Goal: Transaction & Acquisition: Purchase product/service

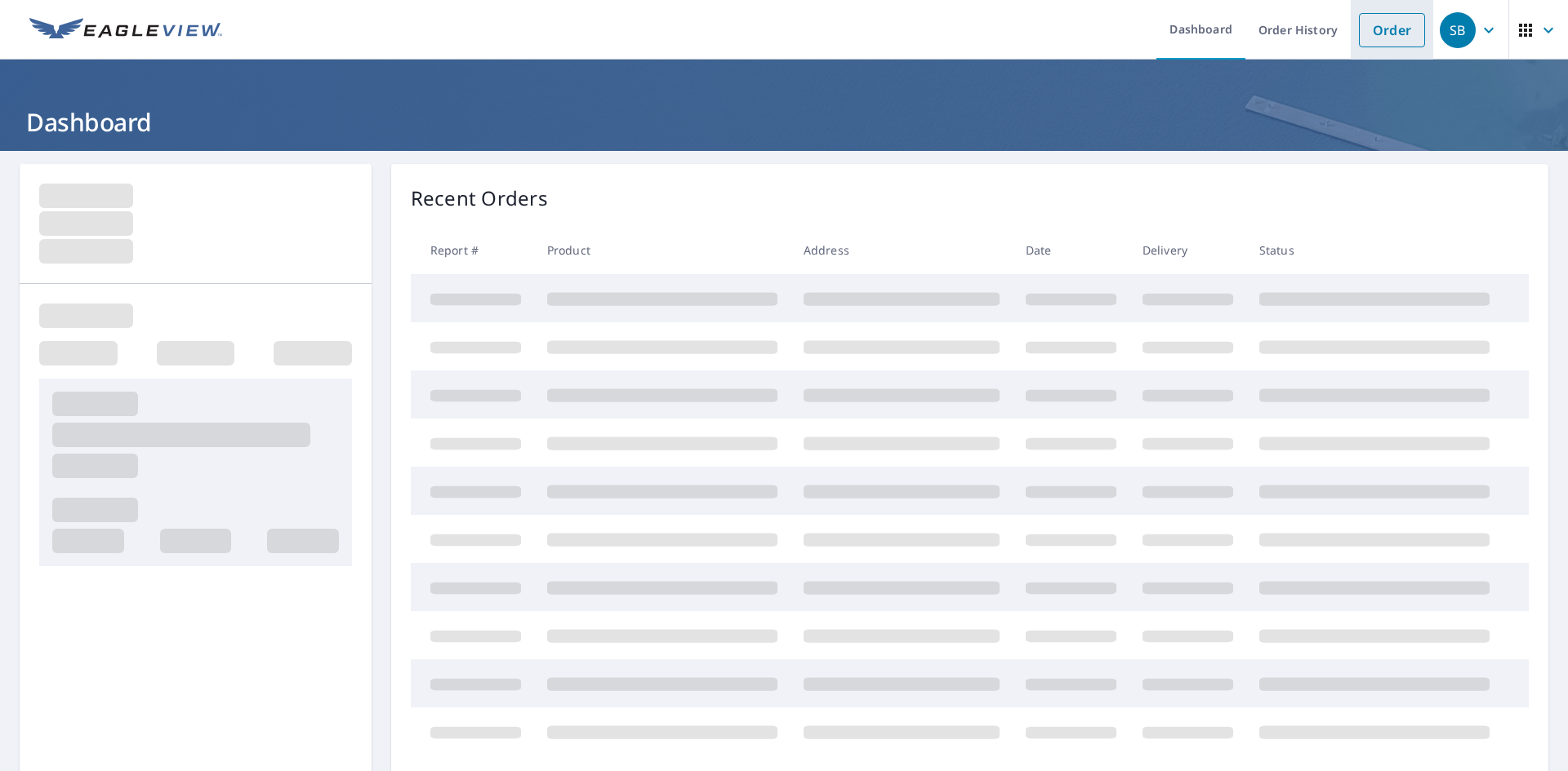
click at [1359, 24] on link "Order" at bounding box center [1391, 29] width 66 height 34
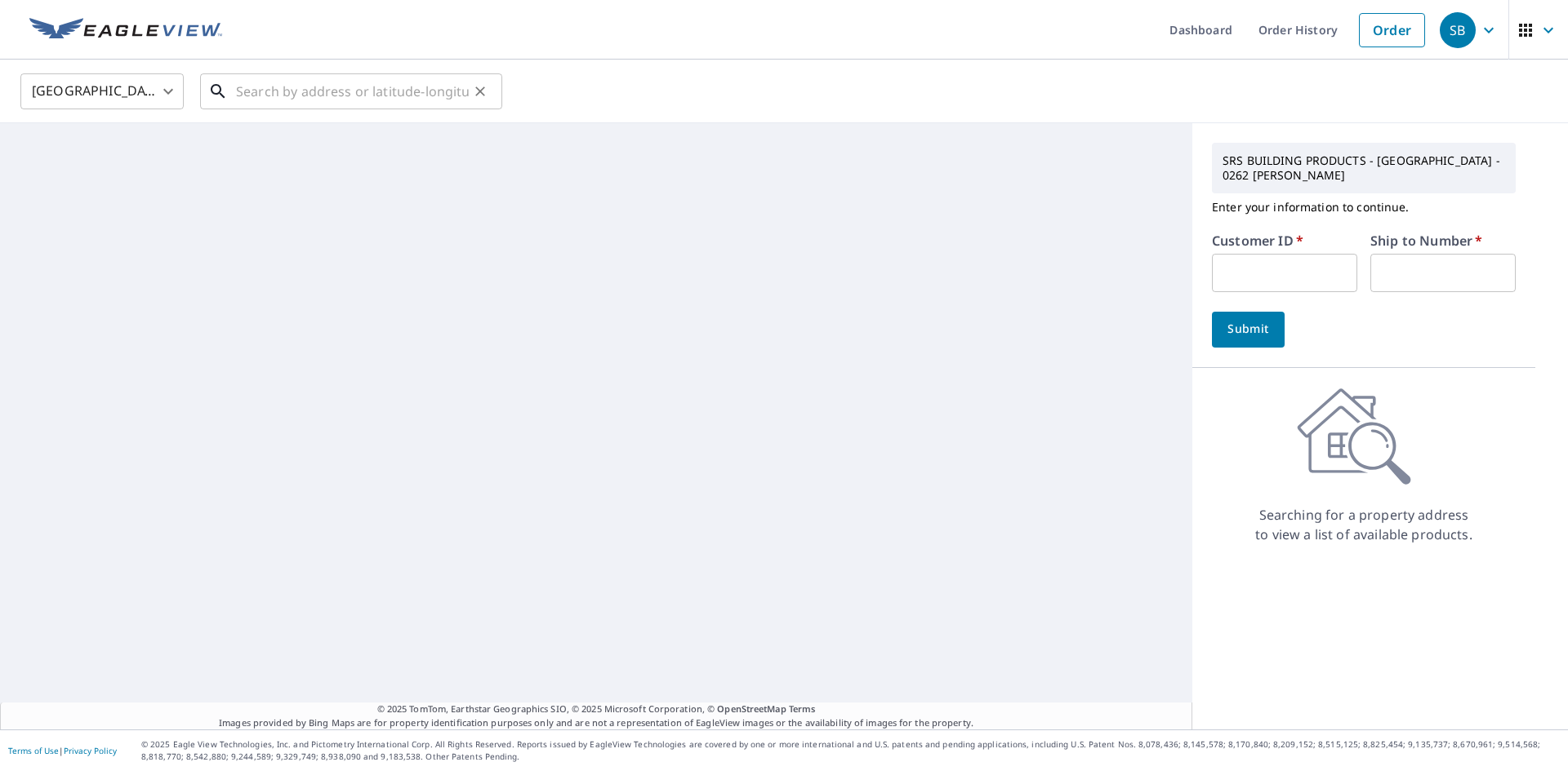
click at [394, 103] on input "text" at bounding box center [352, 91] width 233 height 46
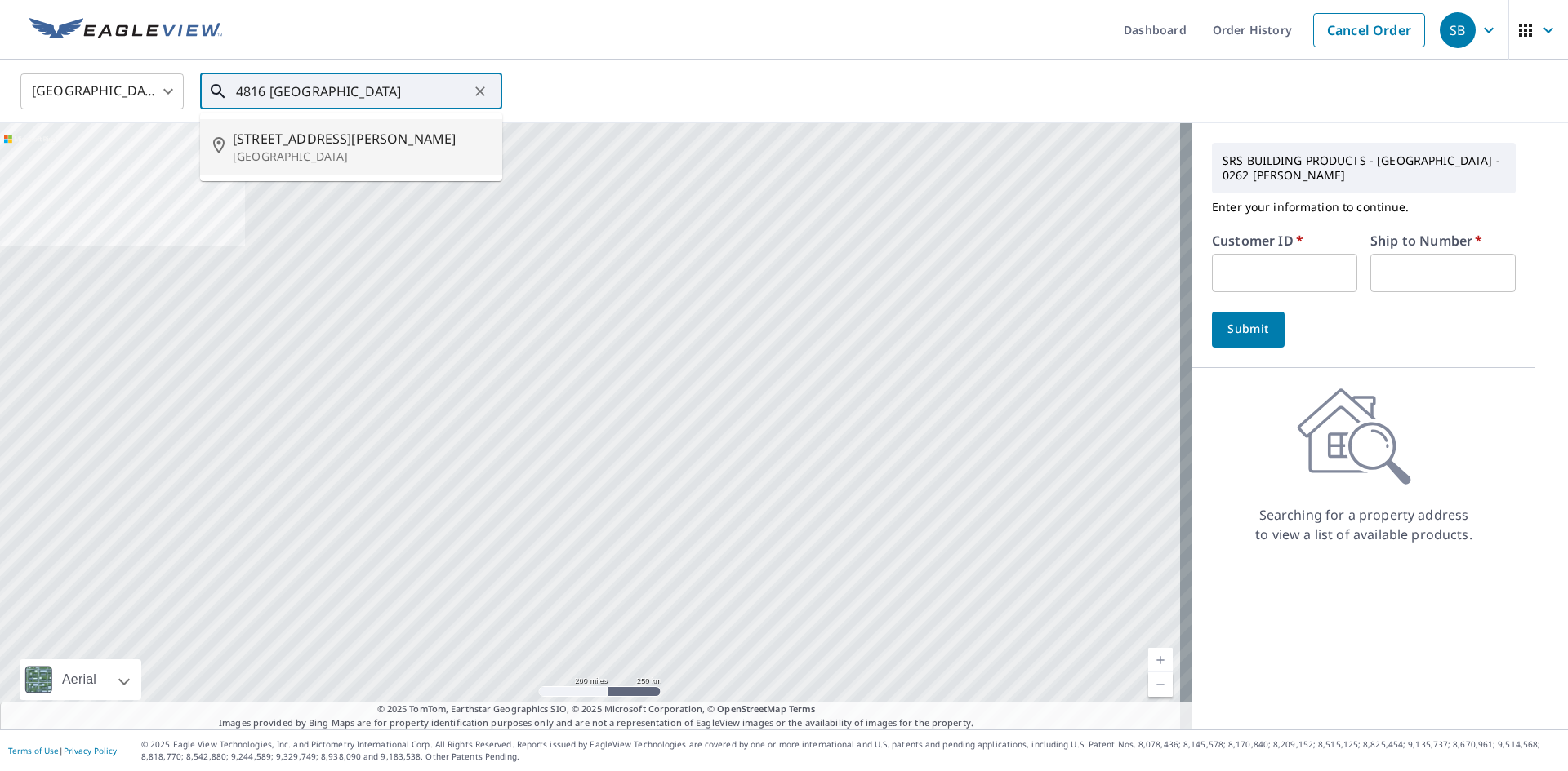
click at [348, 143] on span "[STREET_ADDRESS][PERSON_NAME]" at bounding box center [360, 138] width 256 height 20
type input "[STREET_ADDRESS][PERSON_NAME][PERSON_NAME]"
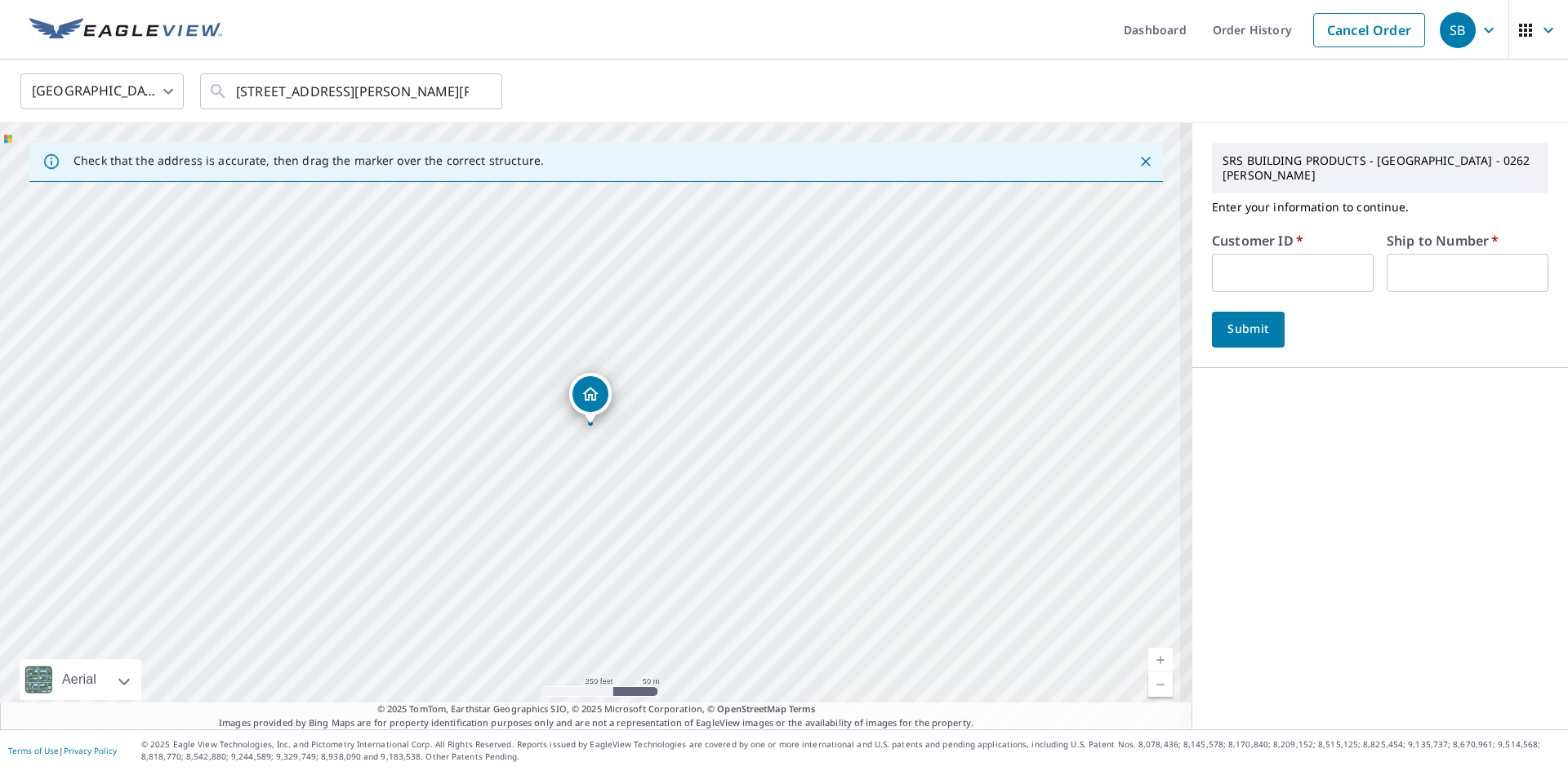
click at [1319, 254] on input "text" at bounding box center [1292, 273] width 162 height 38
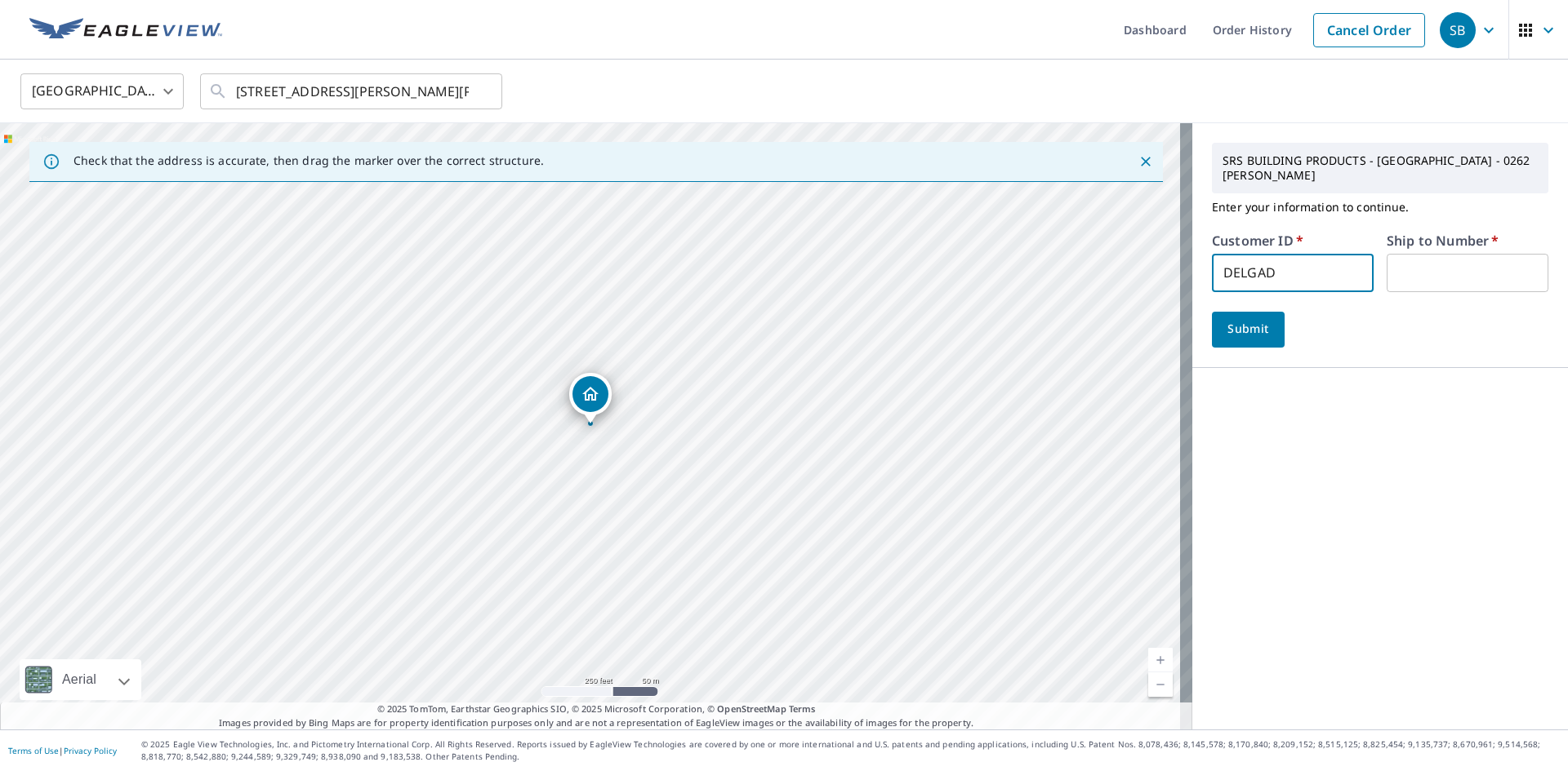
type input "DELGAD"
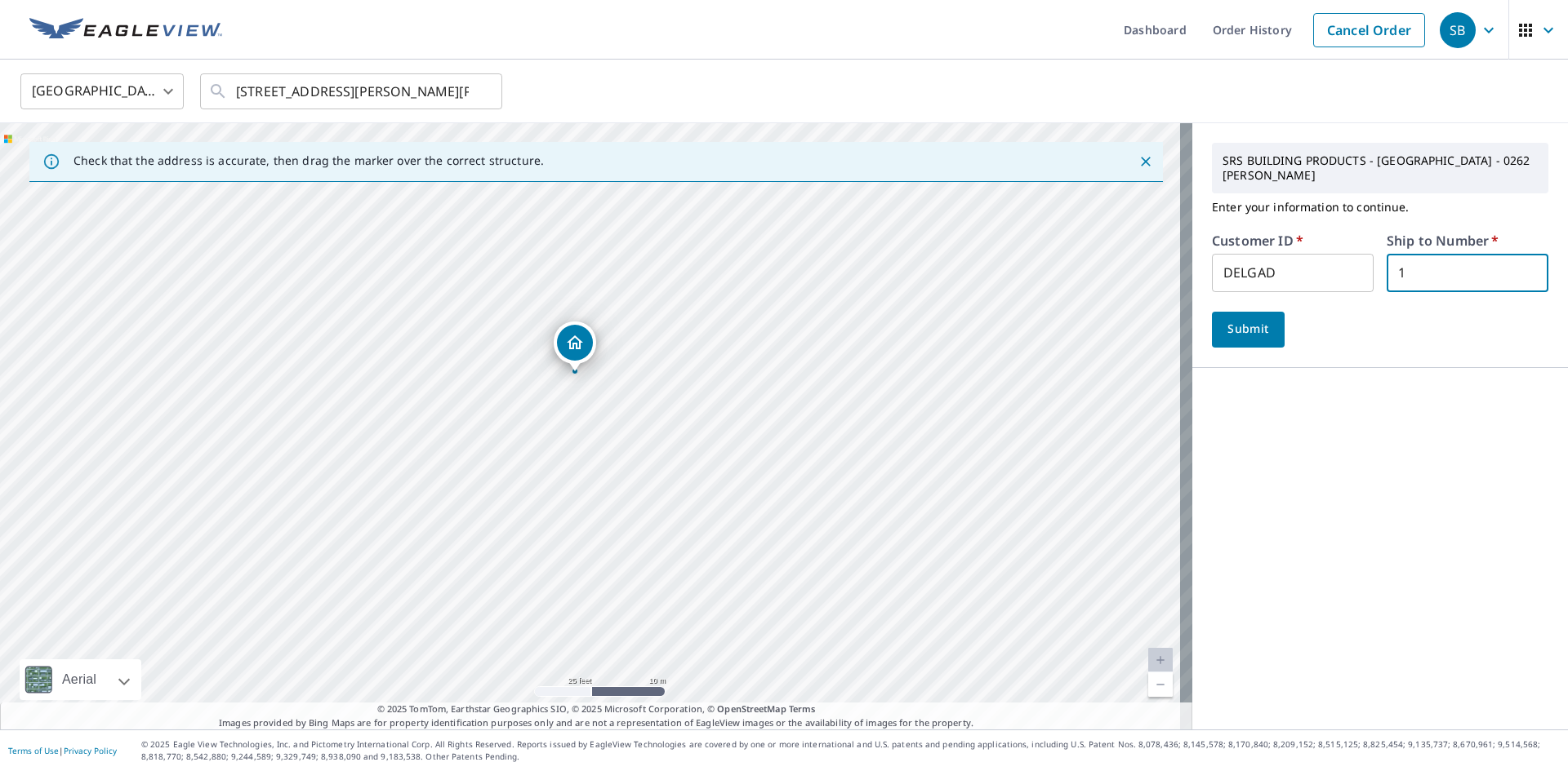
type input "1"
click at [1225, 319] on span "Submit" at bounding box center [1247, 329] width 46 height 21
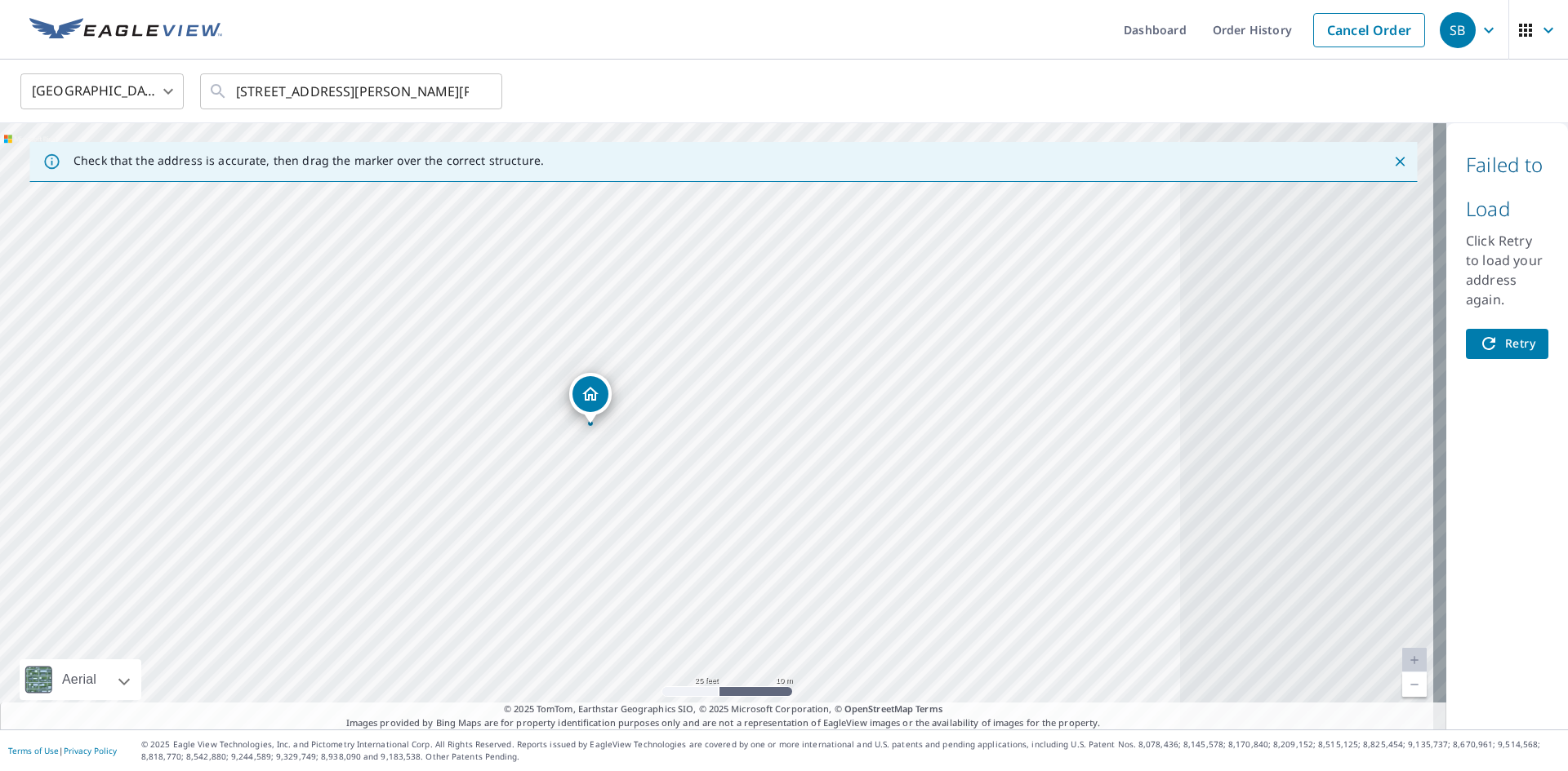
click at [1501, 353] on span "Retry" at bounding box center [1506, 343] width 56 height 21
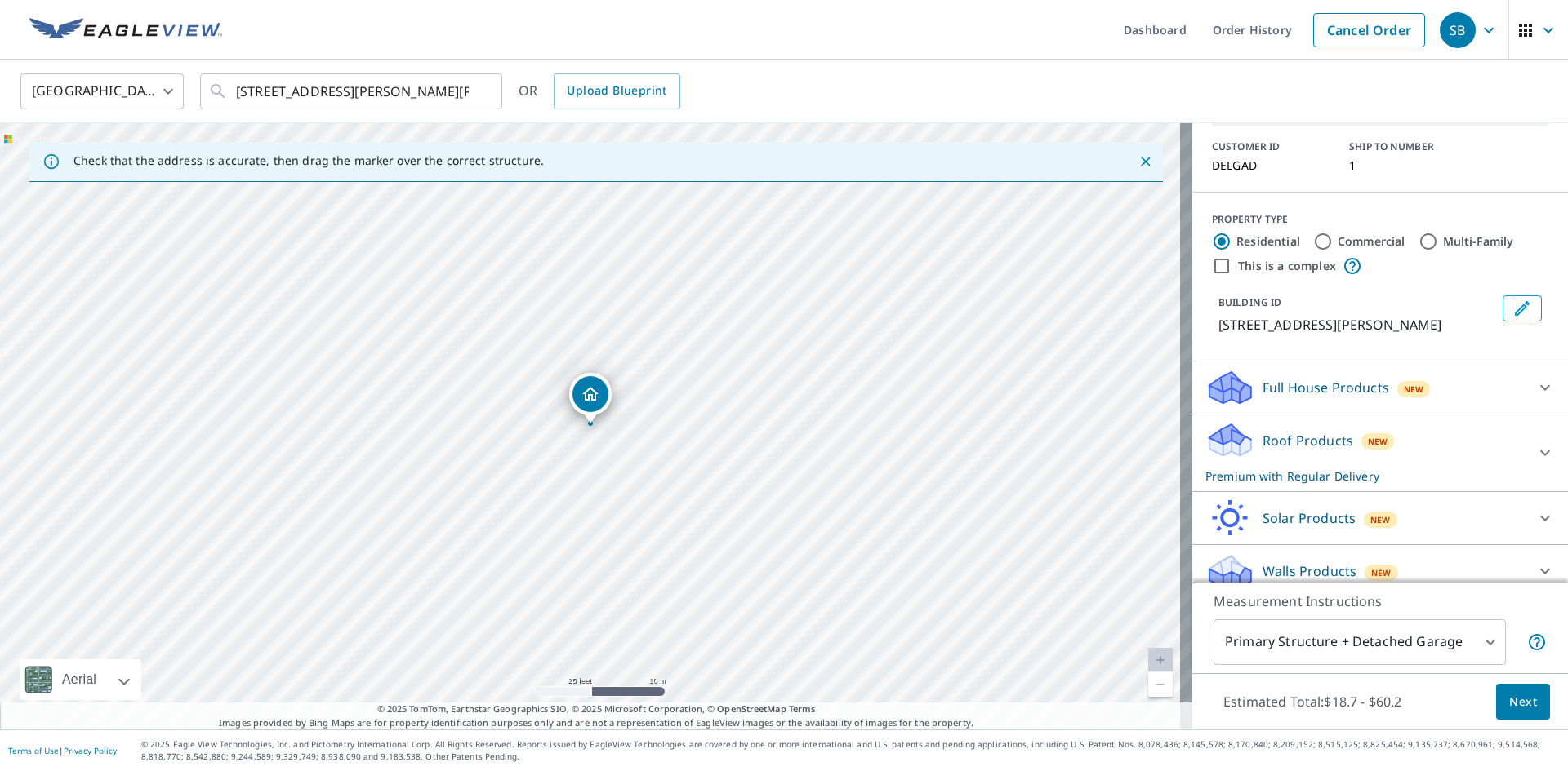
scroll to position [115, 0]
click at [1446, 422] on div "Roof Products New Premium with Regular Delivery" at bounding box center [1365, 452] width 320 height 64
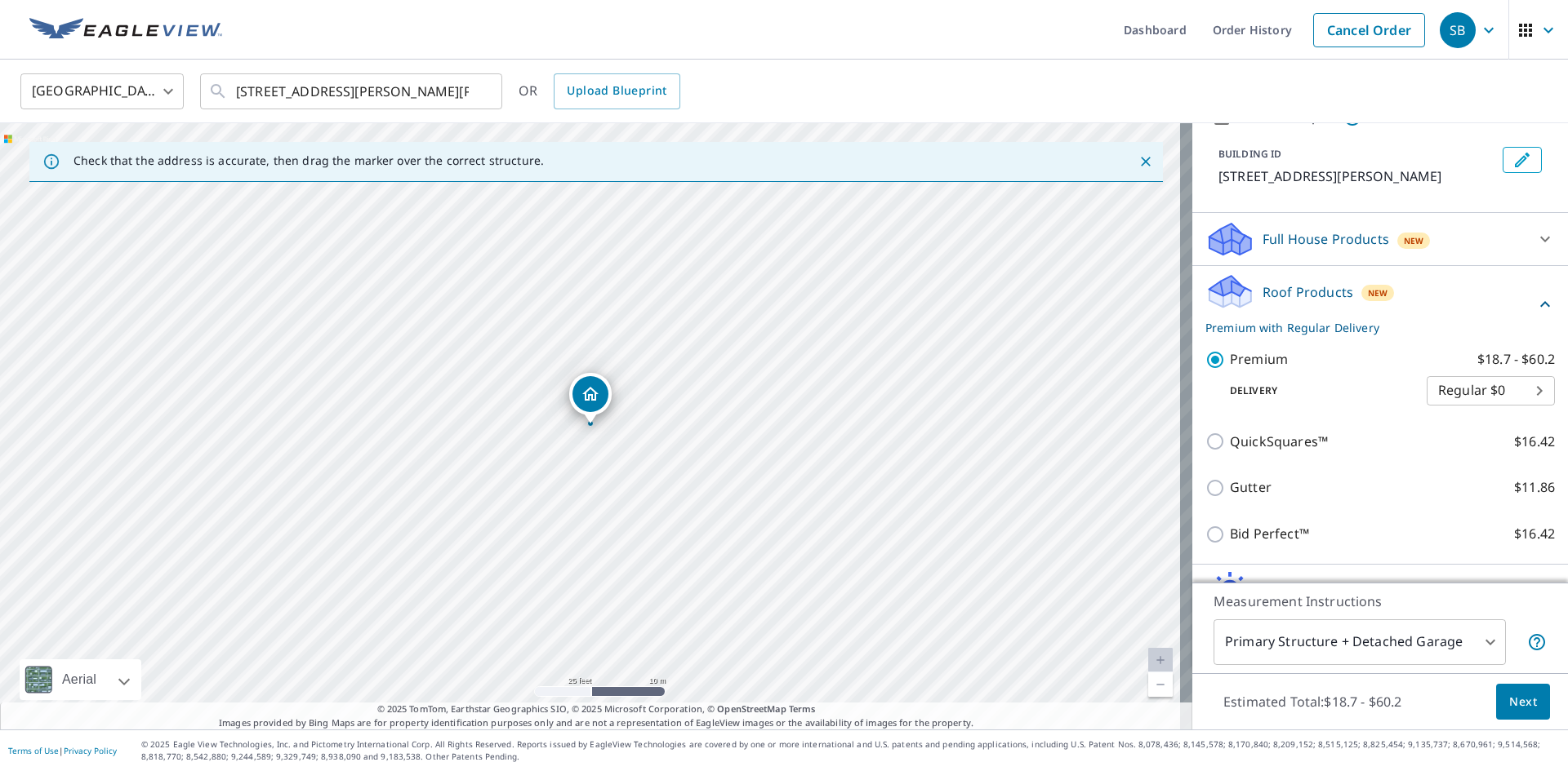
scroll to position [278, 0]
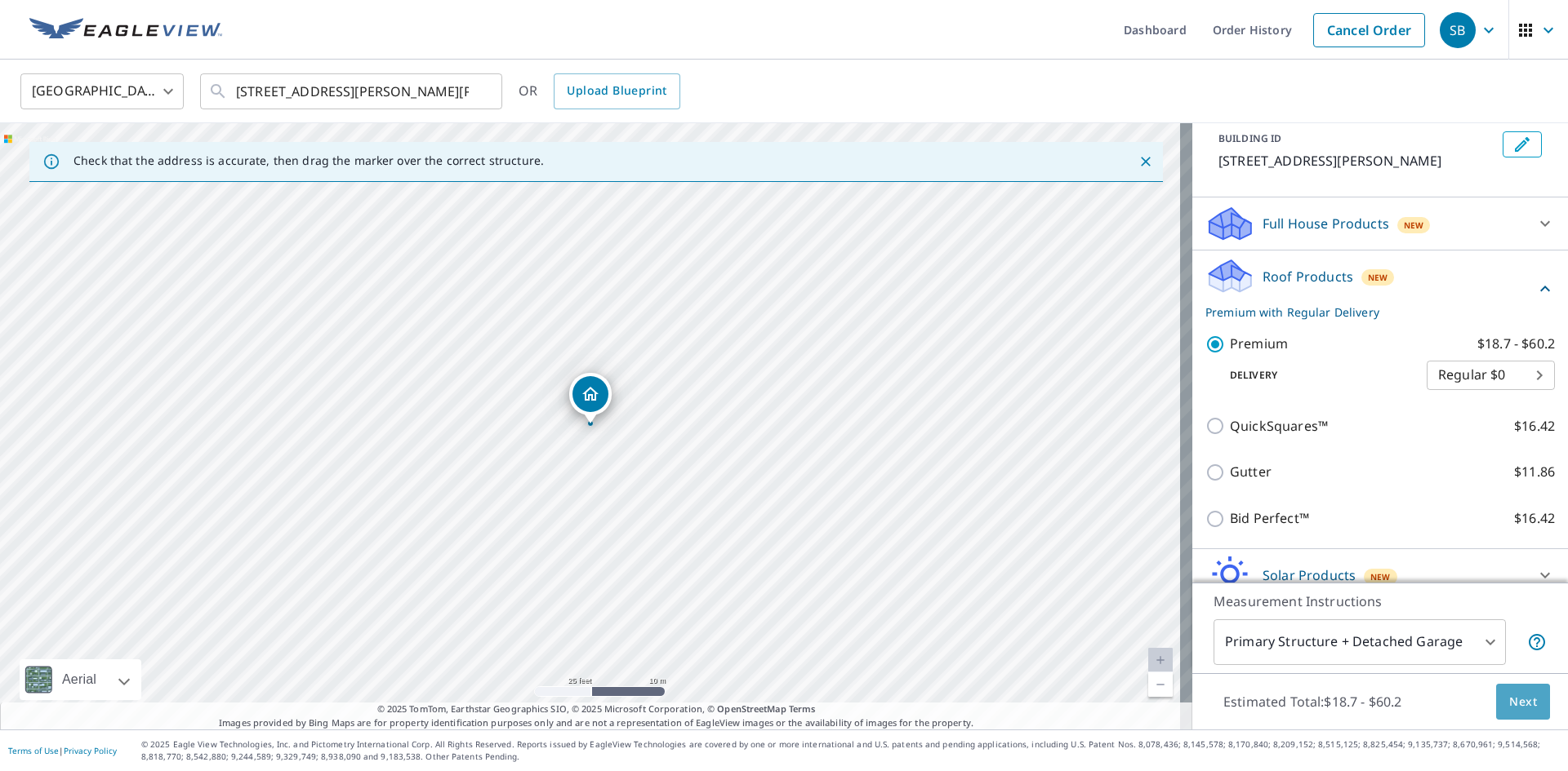
click at [1496, 708] on button "Next" at bounding box center [1523, 701] width 54 height 36
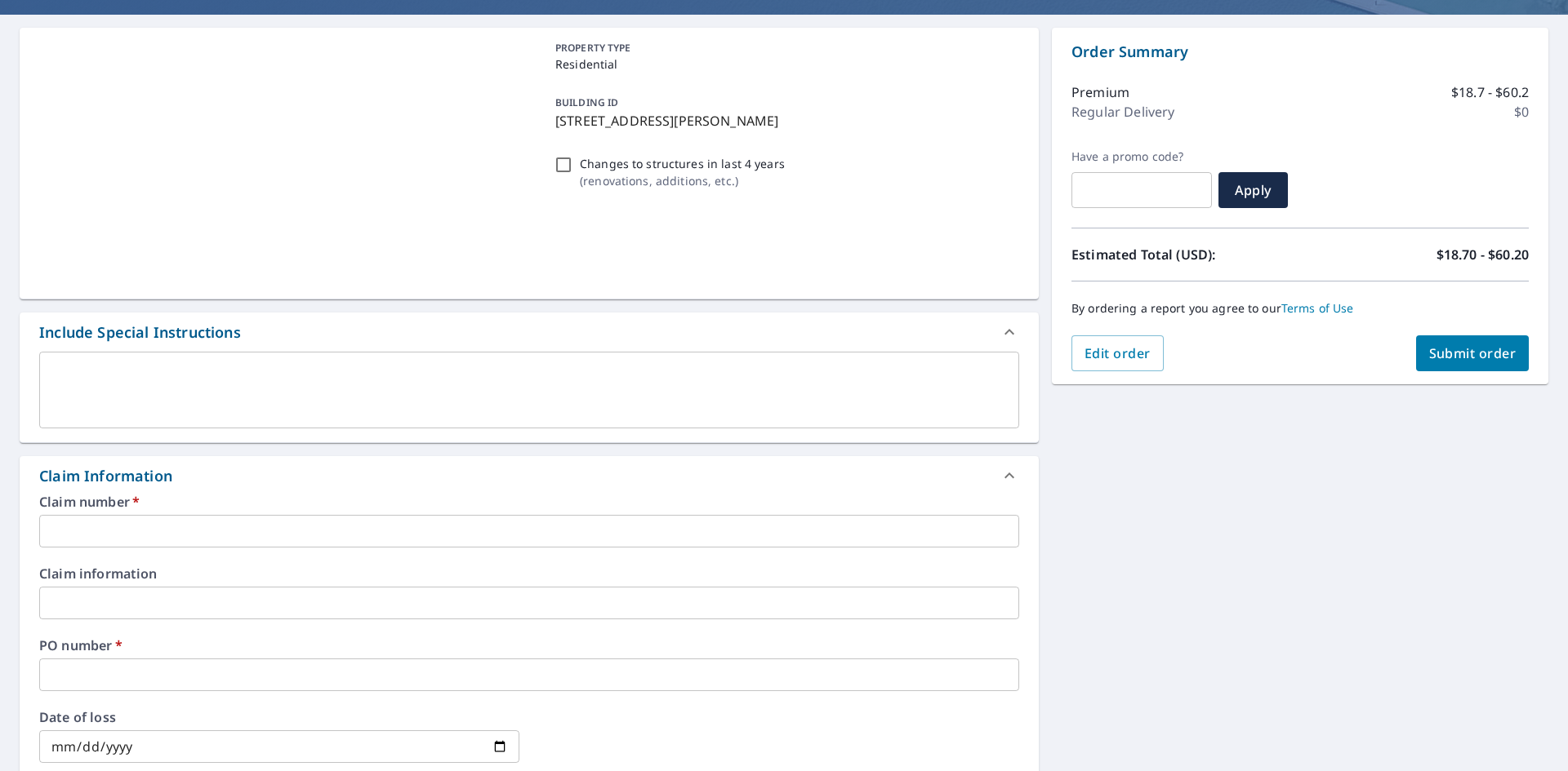
scroll to position [163, 0]
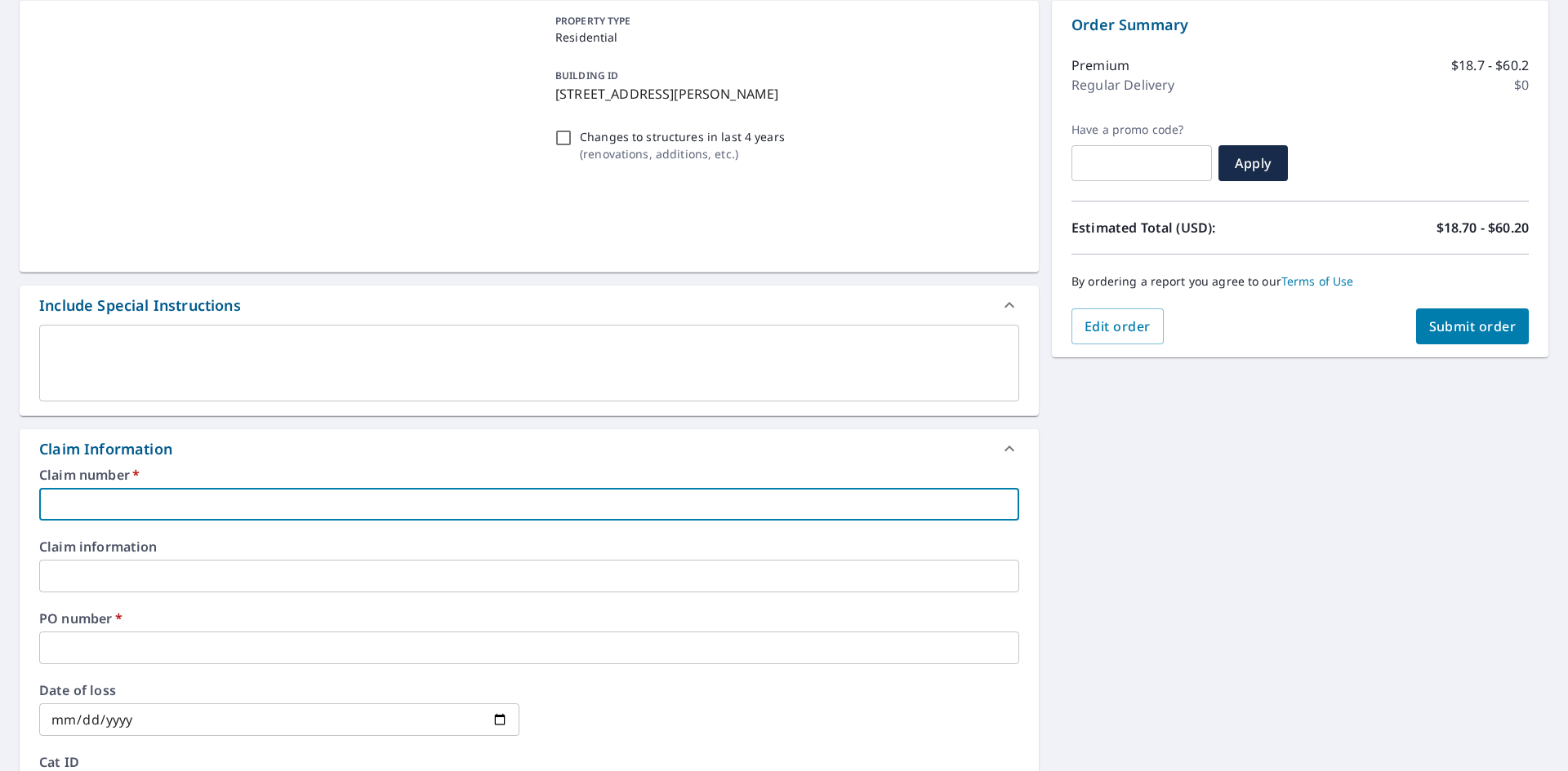
click at [281, 507] on input "text" at bounding box center [529, 504] width 980 height 32
type input "DELGAD"
checkbox input "true"
click at [151, 649] on input "text" at bounding box center [529, 647] width 980 height 32
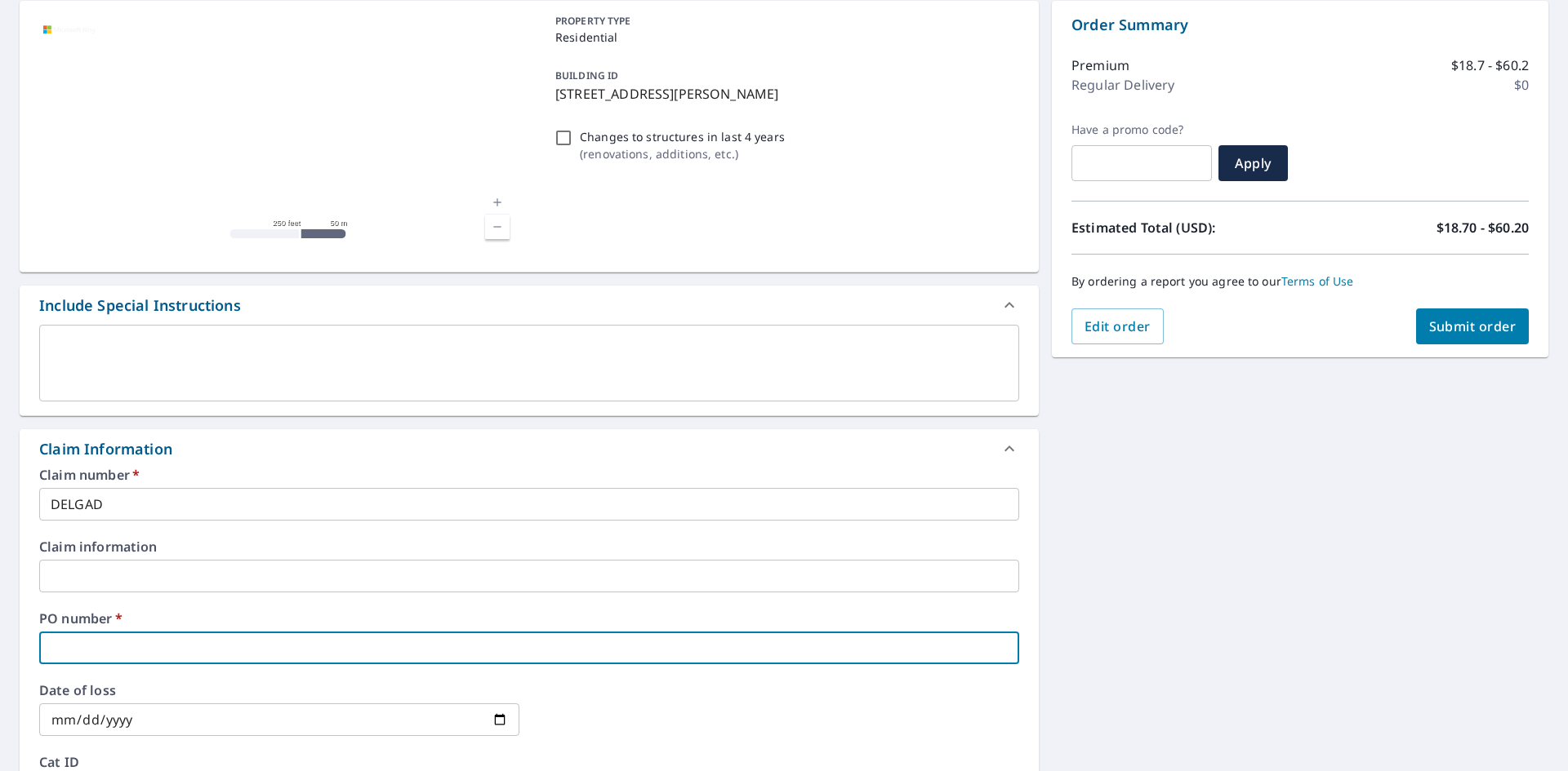
type input "4"
checkbox input "true"
type input "48"
checkbox input "true"
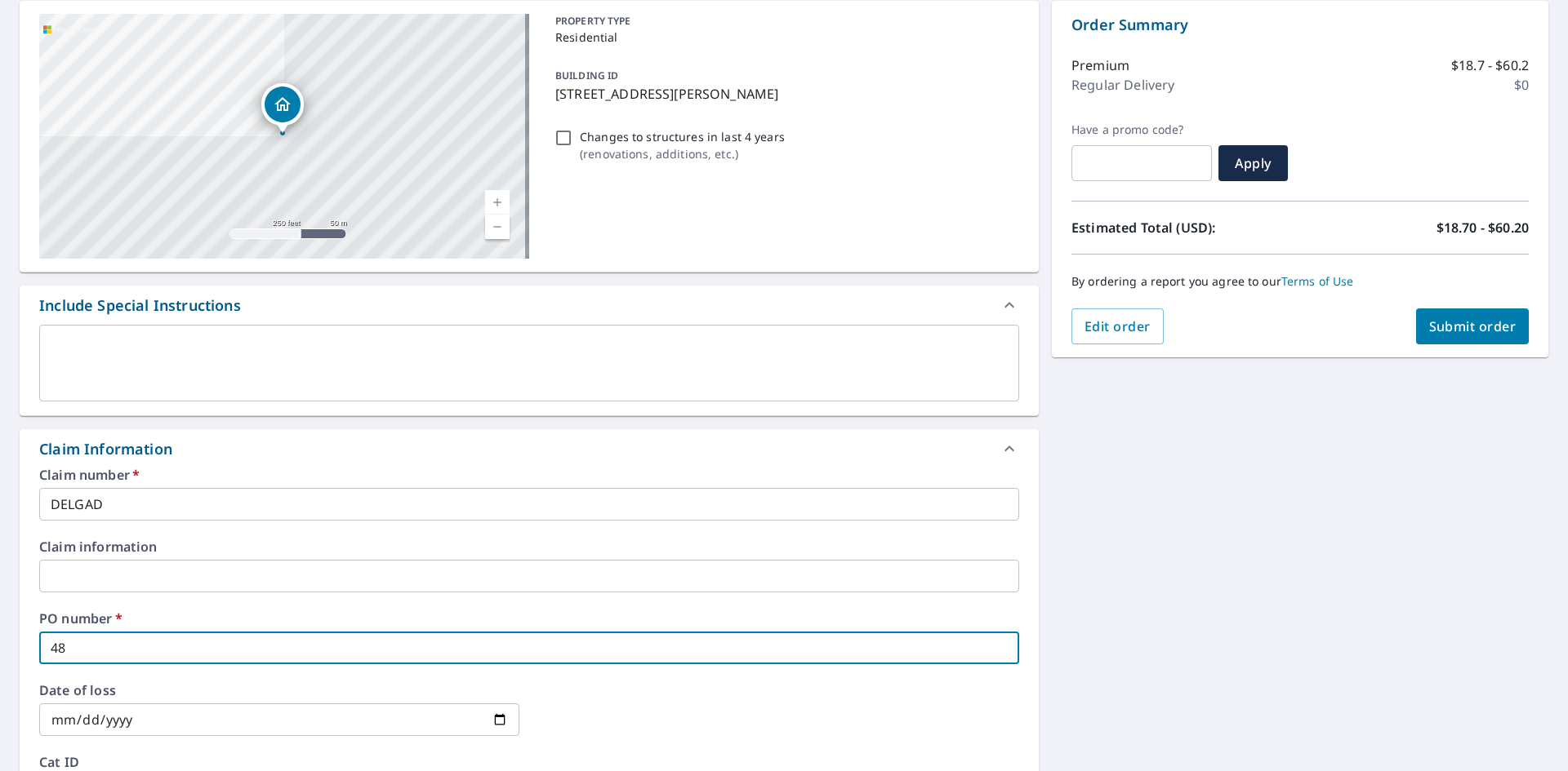
type input "481"
checkbox input "true"
type input "4816"
checkbox input "true"
type input "4816"
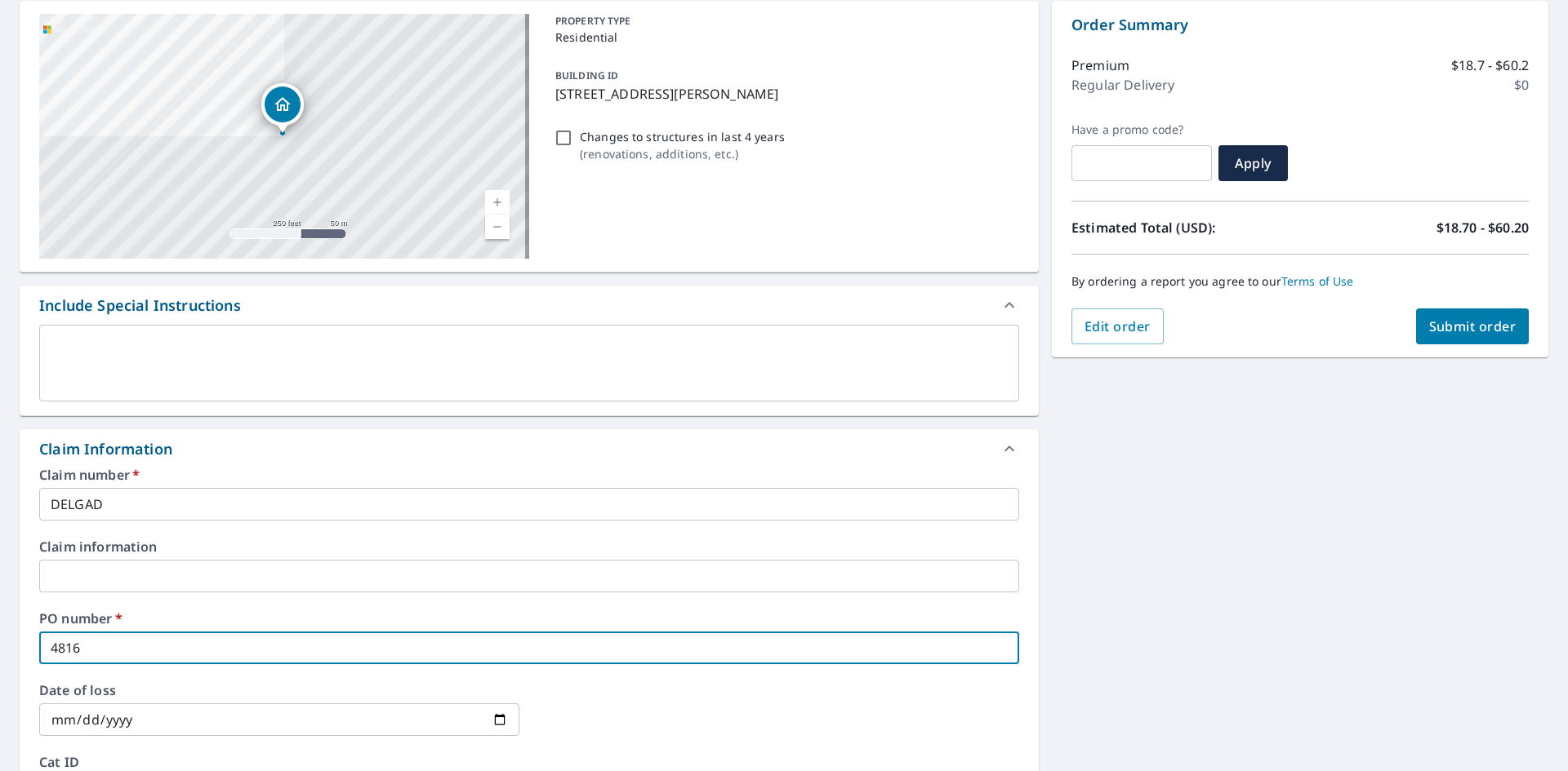
checkbox input "true"
type input "4816 H"
checkbox input "true"
type input "4816 HA"
checkbox input "true"
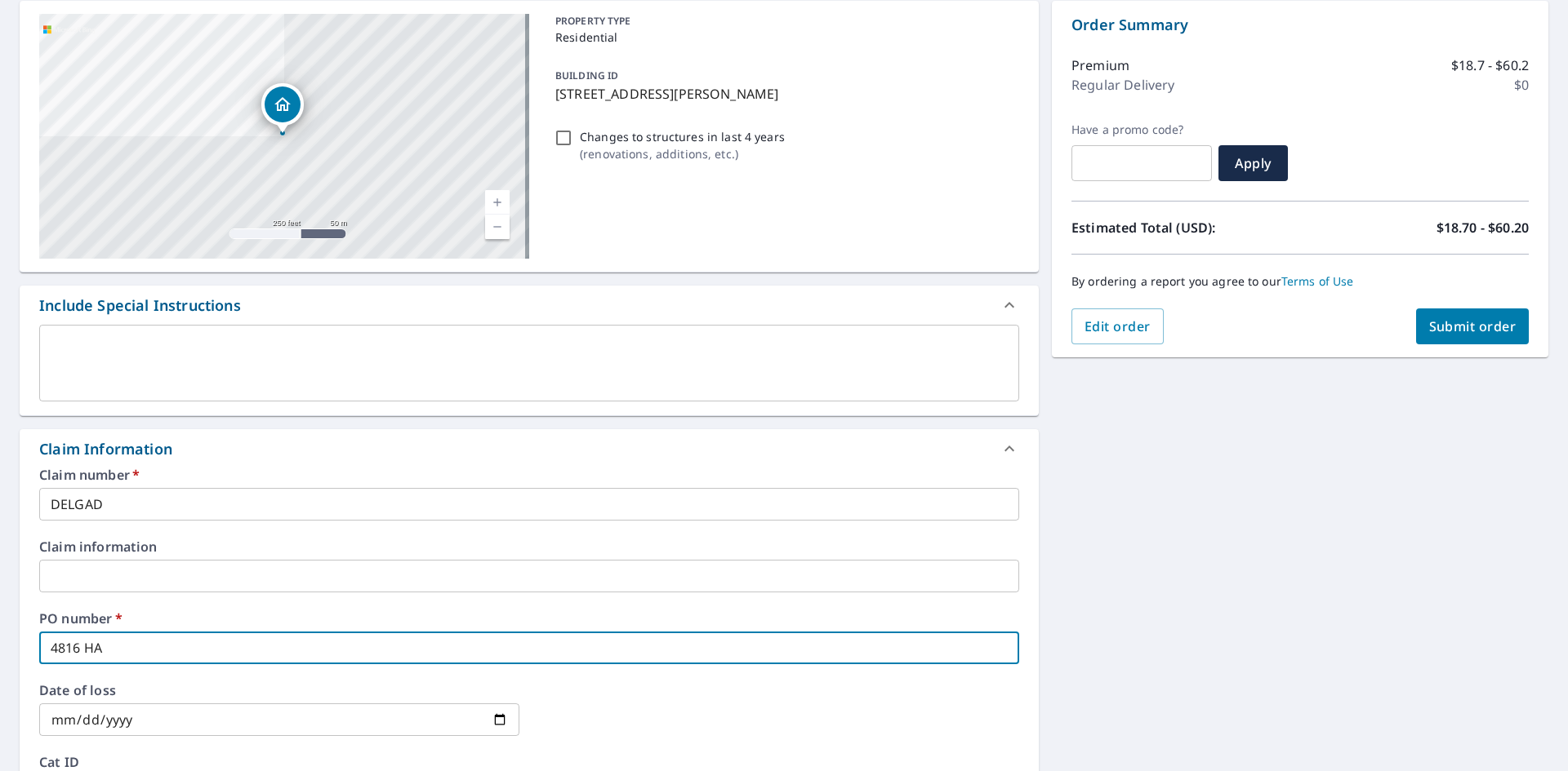
type input "4816 HAR"
checkbox input "true"
type input "4816 HARW"
checkbox input "true"
type input "4816 HARWO"
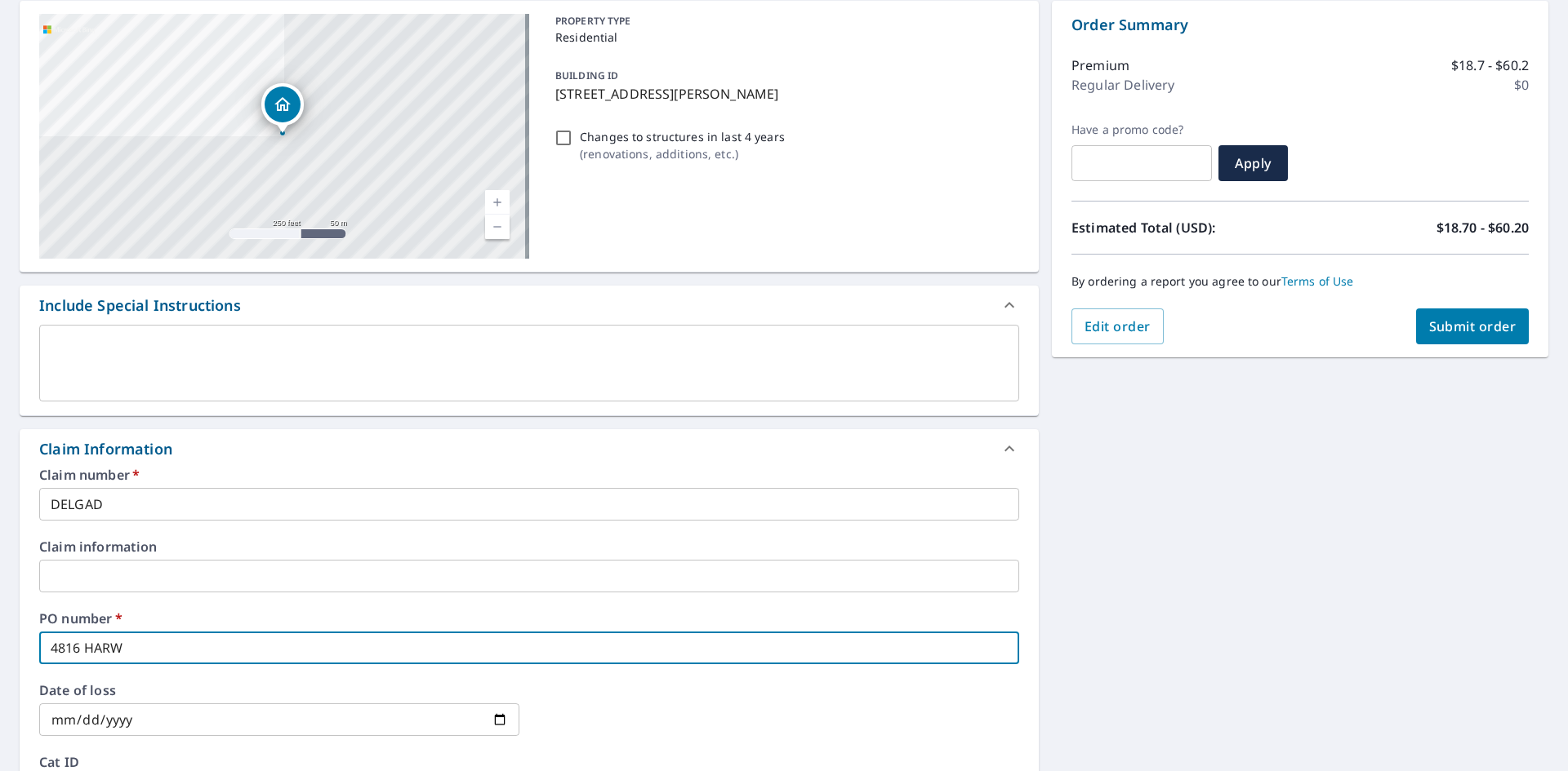
checkbox input "true"
type input "4816 [PERSON_NAME]"
checkbox input "true"
type input "4816 [GEOGRAPHIC_DATA]"
checkbox input "true"
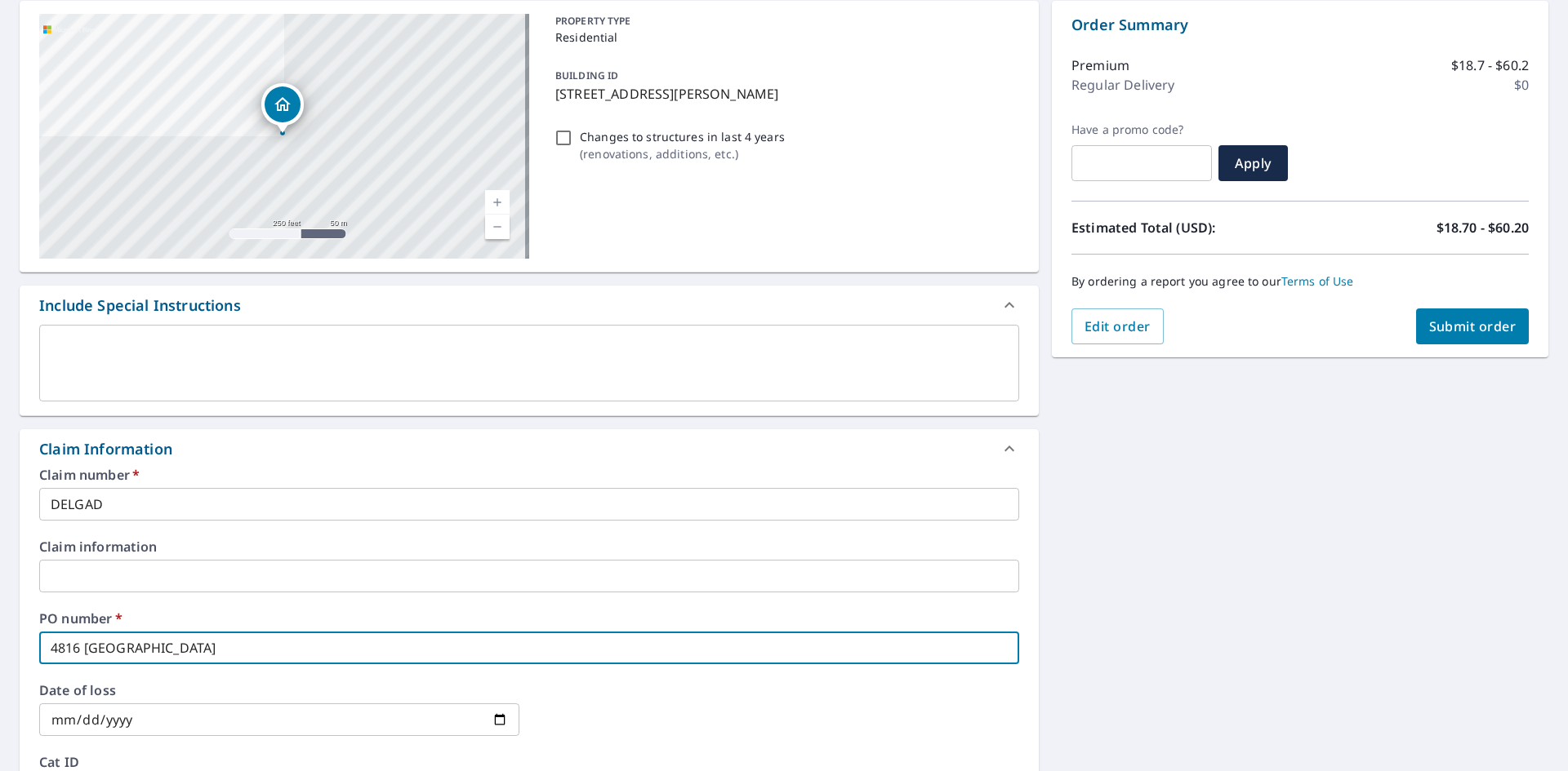
type input "4816 [GEOGRAPHIC_DATA]"
checkbox input "true"
type input "[STREET_ADDRESS][PERSON_NAME]"
checkbox input "true"
type input "4816 [GEOGRAPHIC_DATA]"
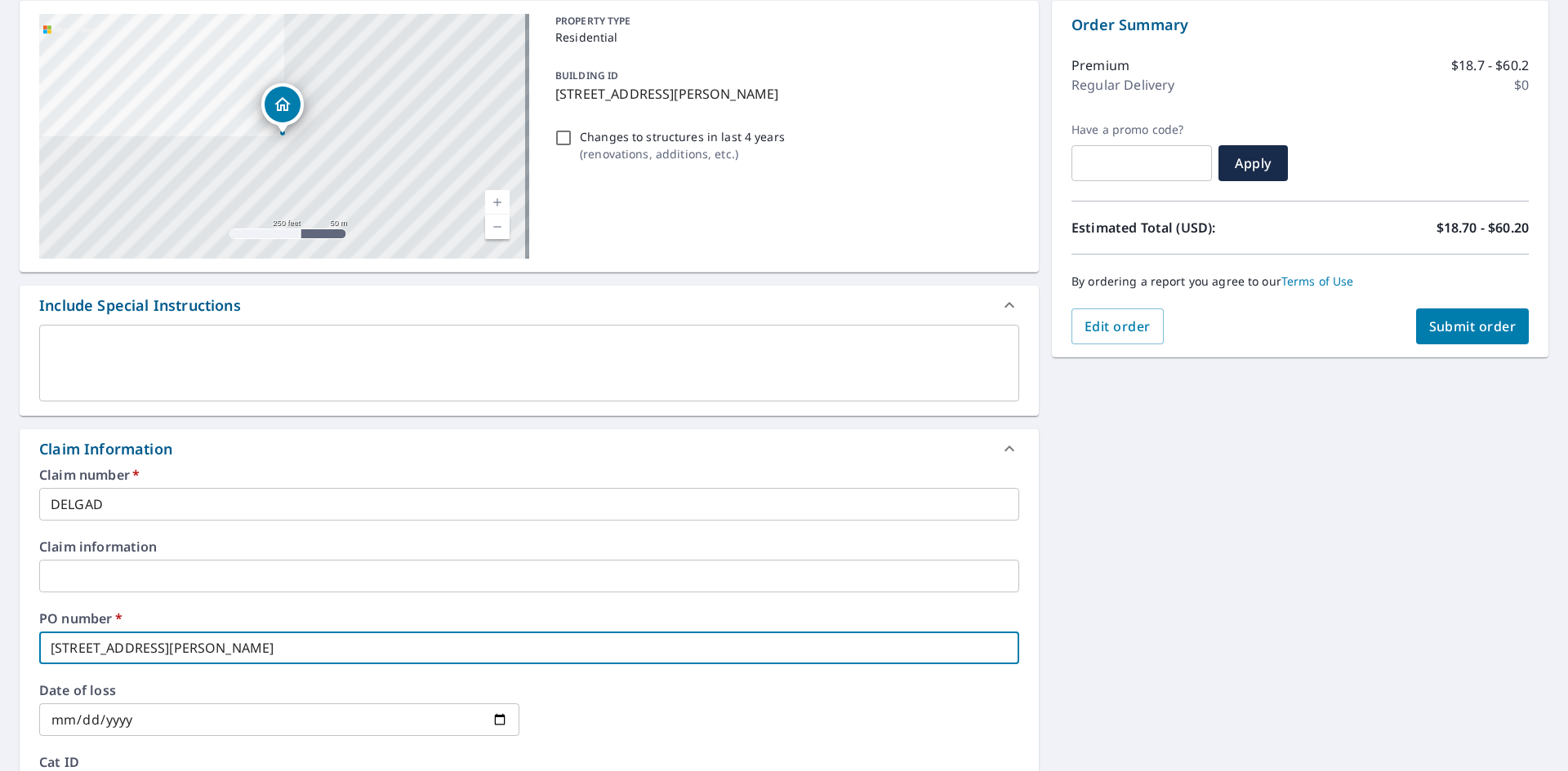
checkbox input "true"
type input "4816 [PERSON_NAME] D"
checkbox input "true"
type input "[STREET_ADDRESS][PERSON_NAME]"
checkbox input "true"
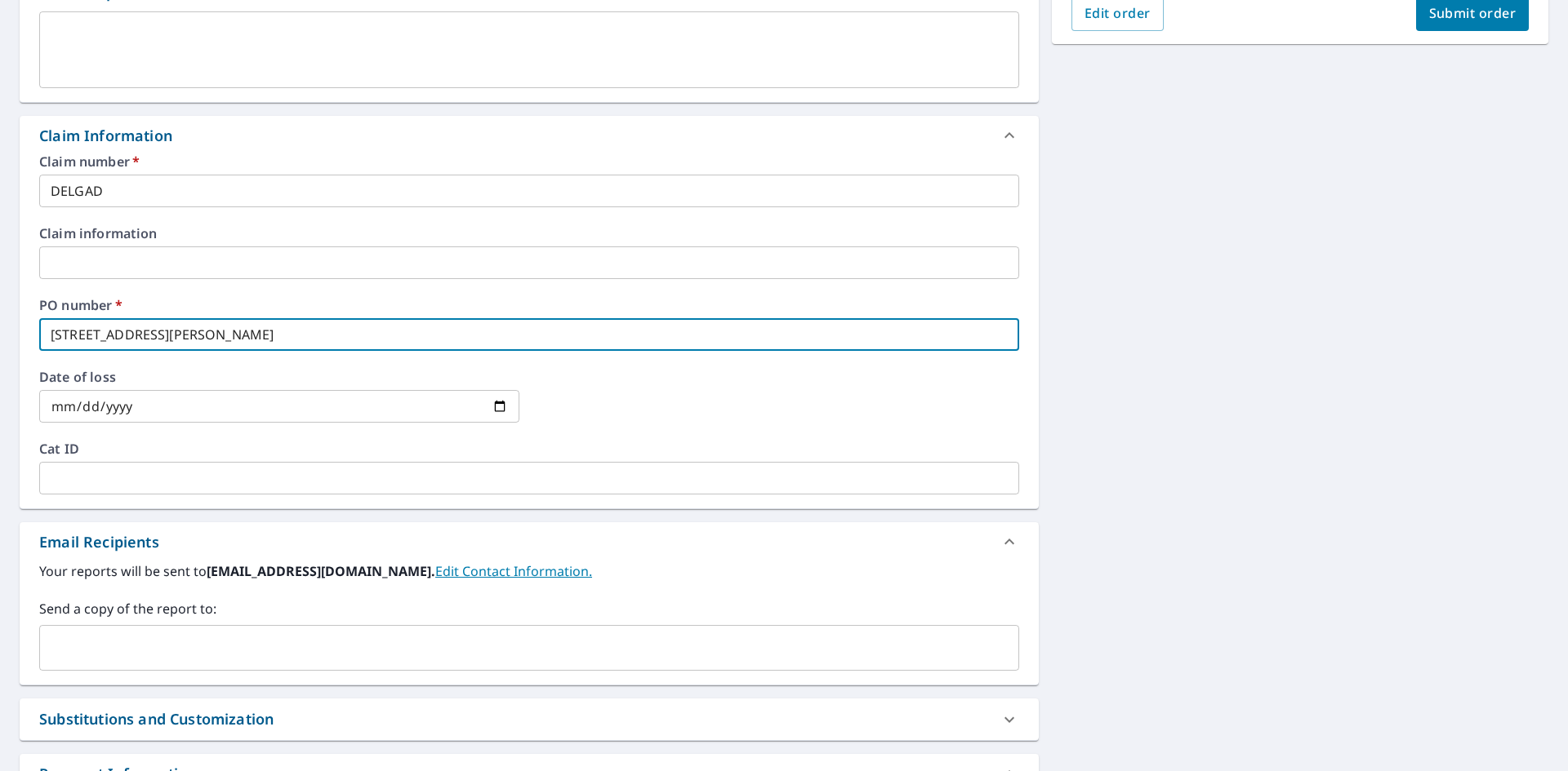
scroll to position [489, 0]
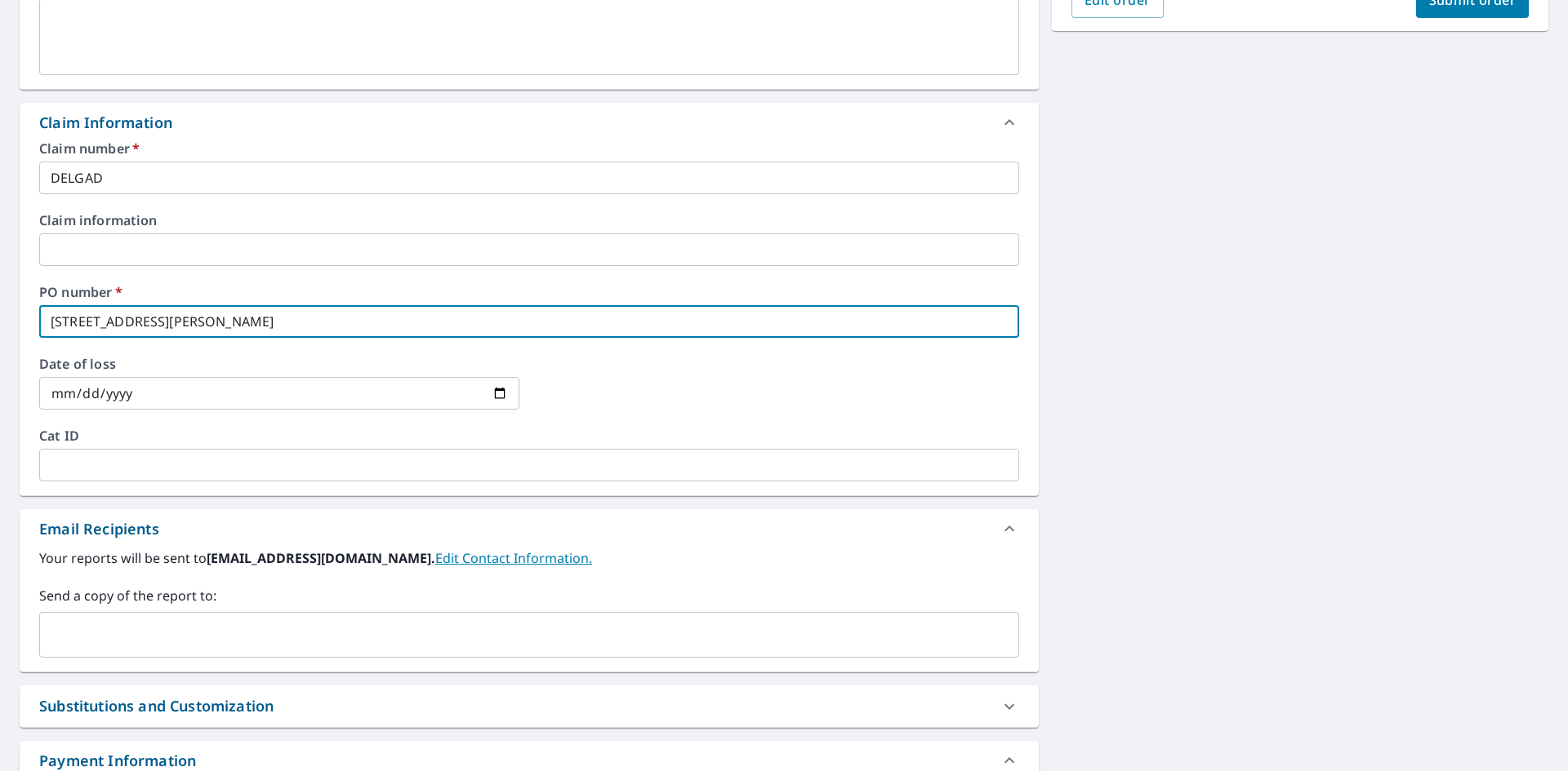
click at [190, 617] on div "​" at bounding box center [529, 635] width 980 height 46
type input "[STREET_ADDRESS][PERSON_NAME]"
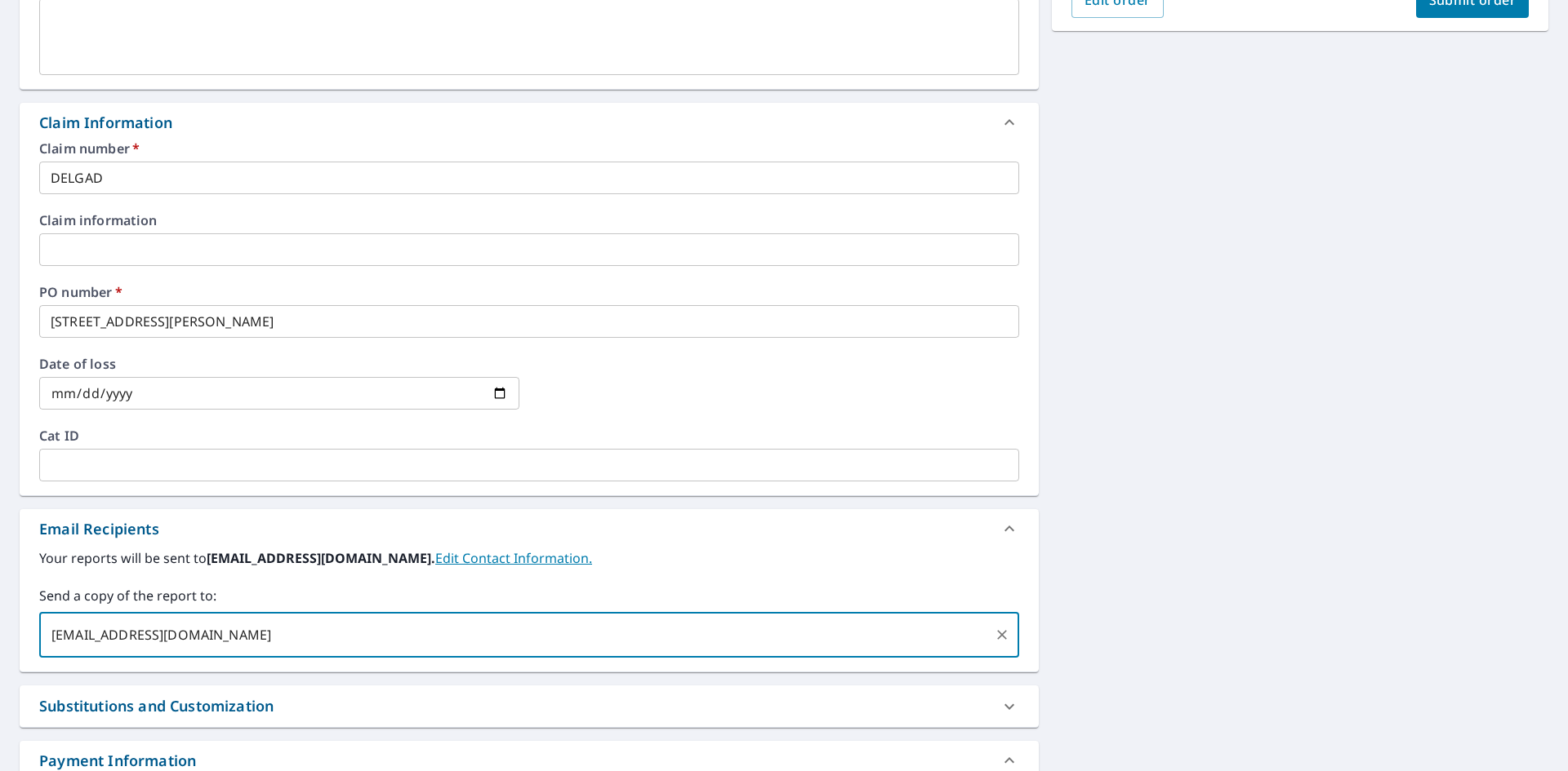
type input "[EMAIL_ADDRESS][DOMAIN_NAME]"
checkbox input "true"
type input "[EMAIL_ADDRESS][DOMAIN_NAME]"
checkbox input "true"
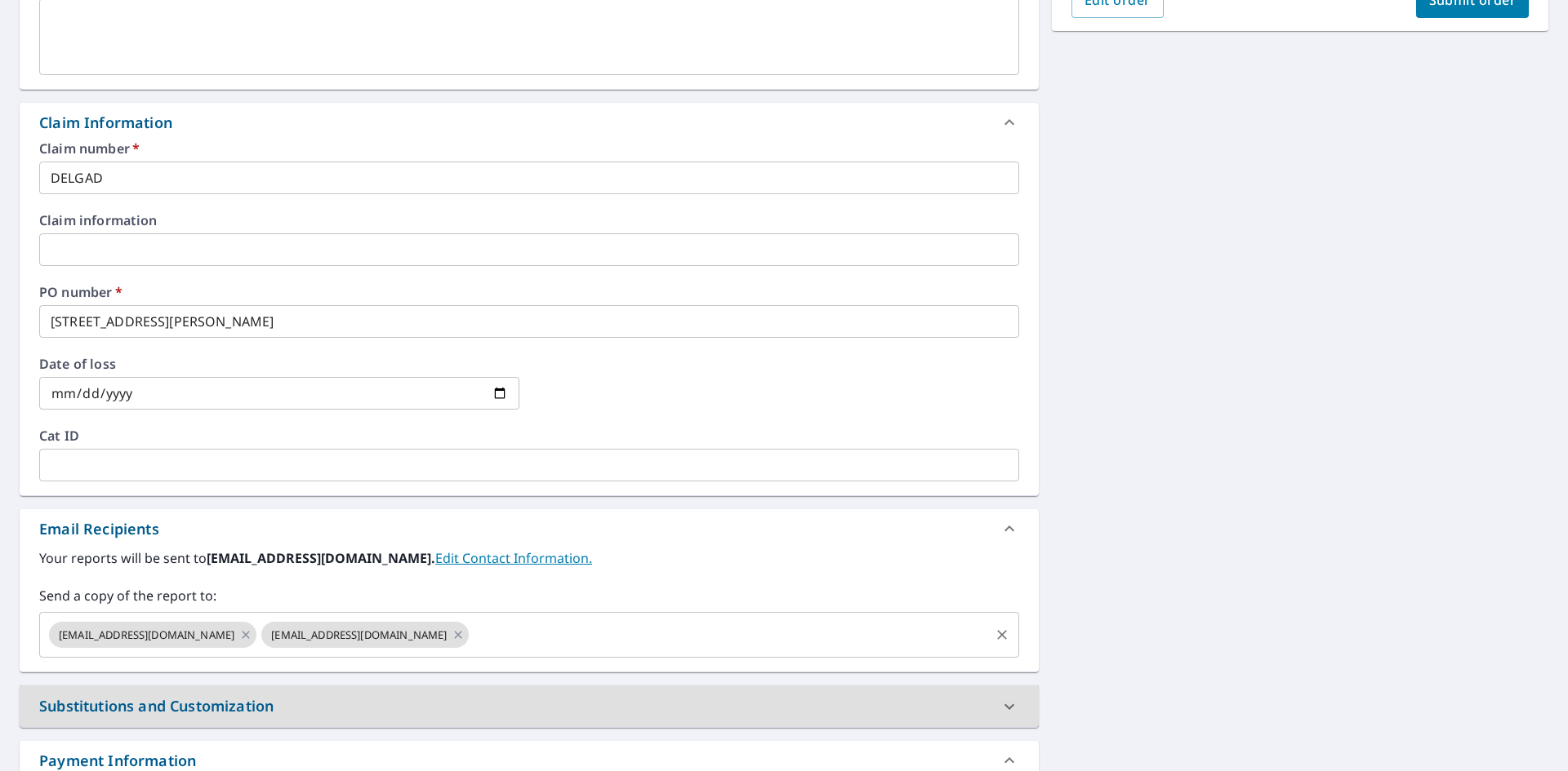
click at [833, 627] on input "text" at bounding box center [729, 636] width 516 height 31
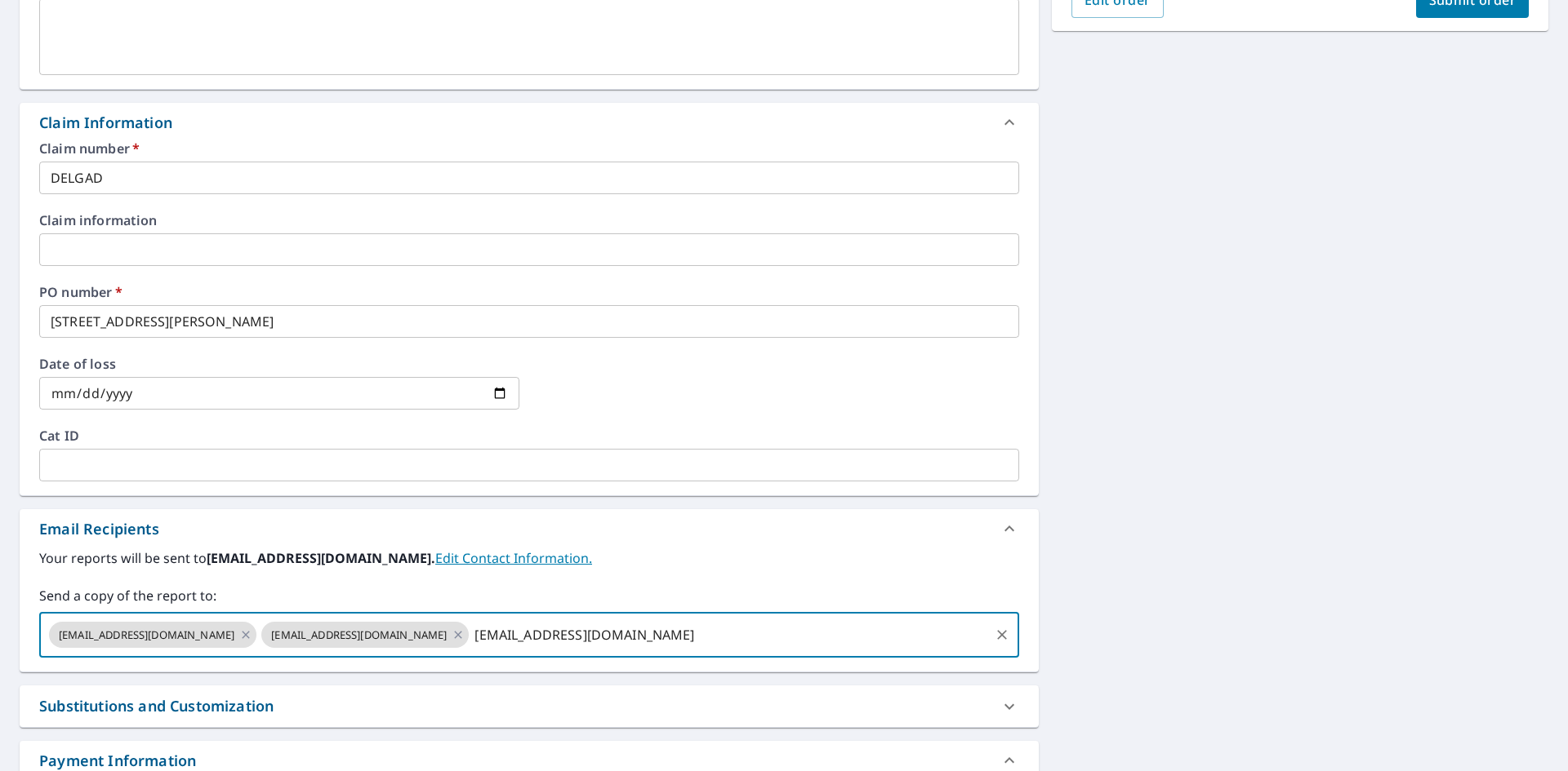
type input "[EMAIL_ADDRESS][DOMAIN_NAME]"
checkbox input "true"
type input "[PERSON_NAME][EMAIL_ADDRESS][PERSON_NAME][DOMAIN_NAME]"
checkbox input "true"
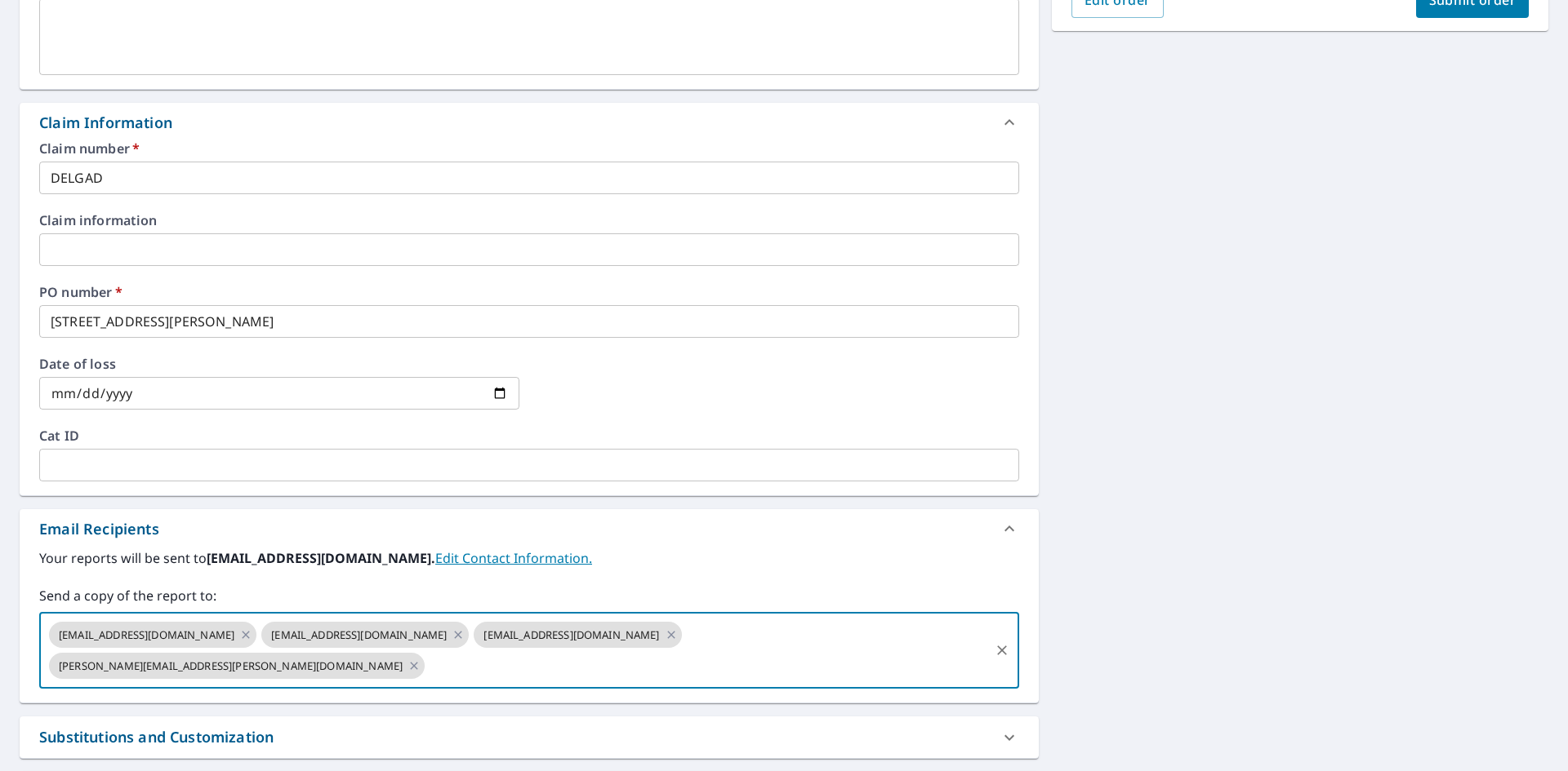
scroll to position [0, 0]
type input "[EMAIL_ADDRESS][DOMAIN_NAME]"
checkbox input "true"
type input "[EMAIL_ADDRESS][DOMAIN_NAME]"
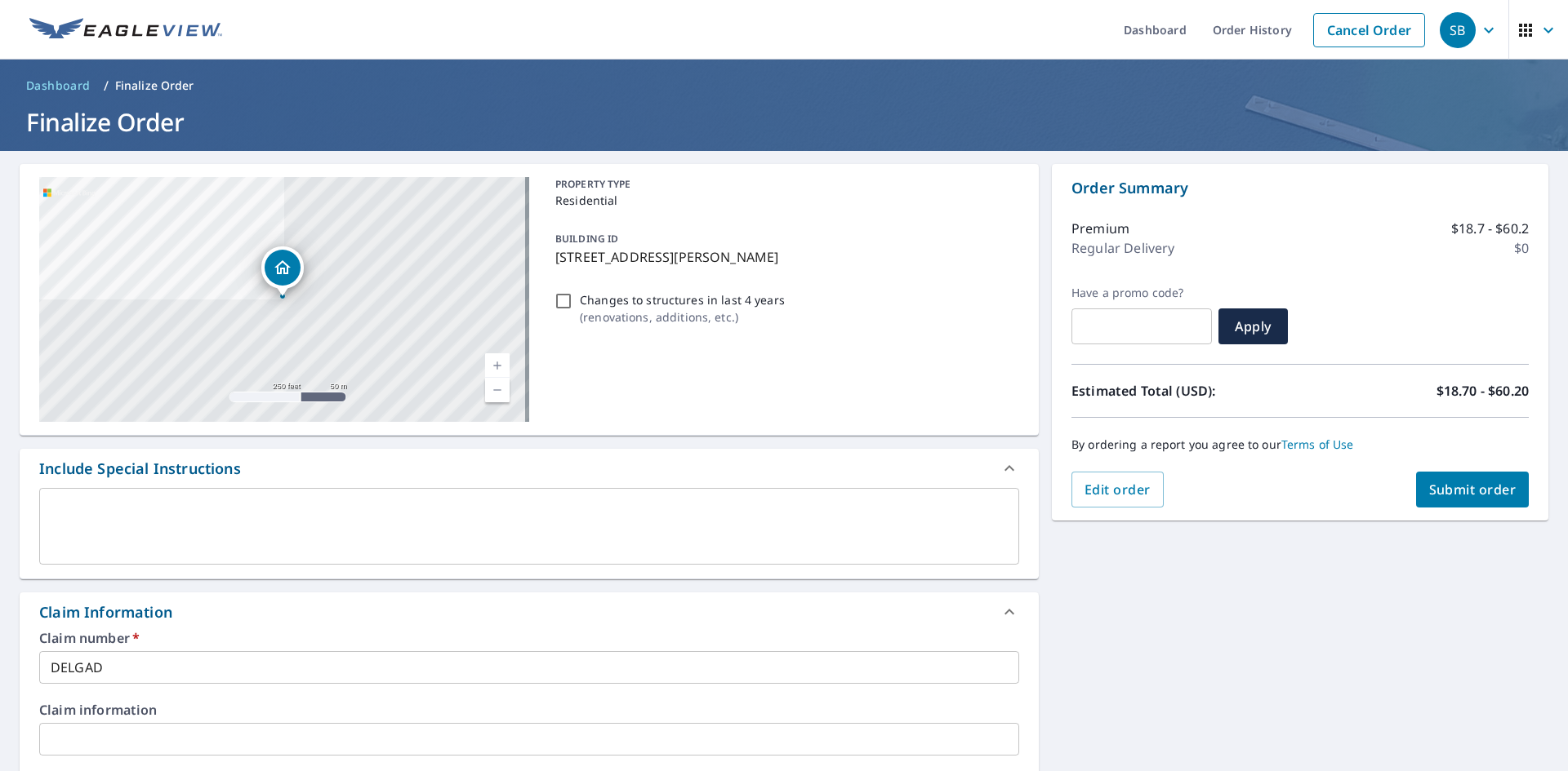
click at [1416, 494] on button "Submit order" at bounding box center [1473, 489] width 114 height 36
checkbox input "true"
